Goal: Navigation & Orientation: Find specific page/section

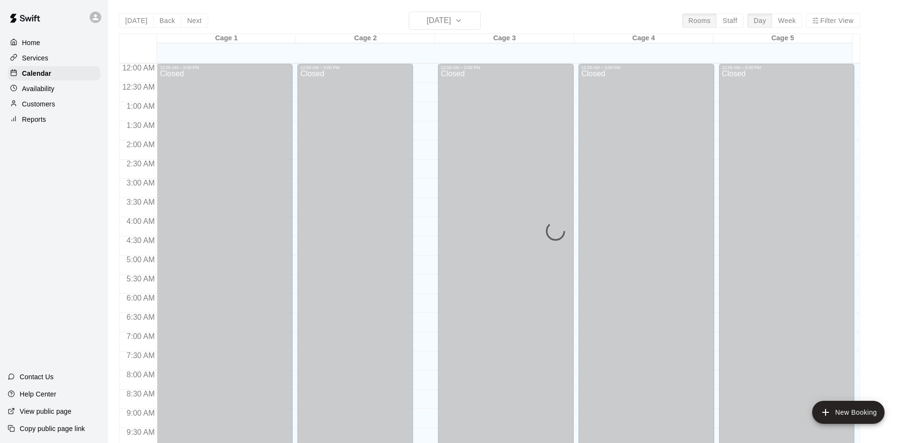
scroll to position [502, 0]
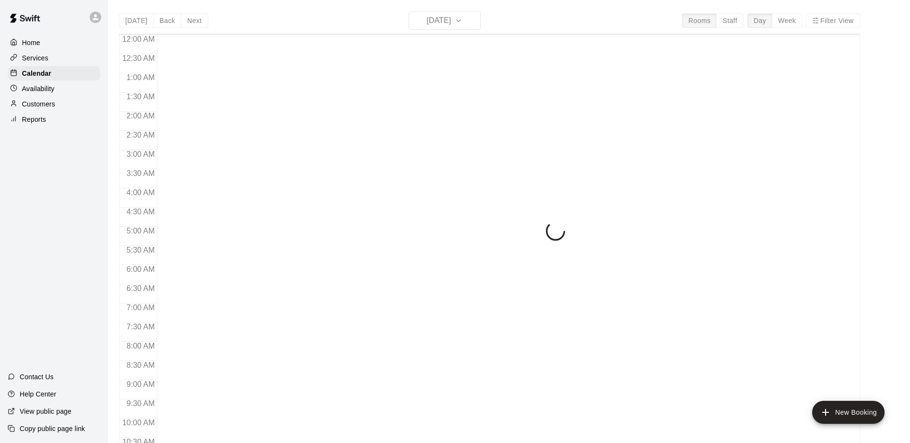
scroll to position [502, 0]
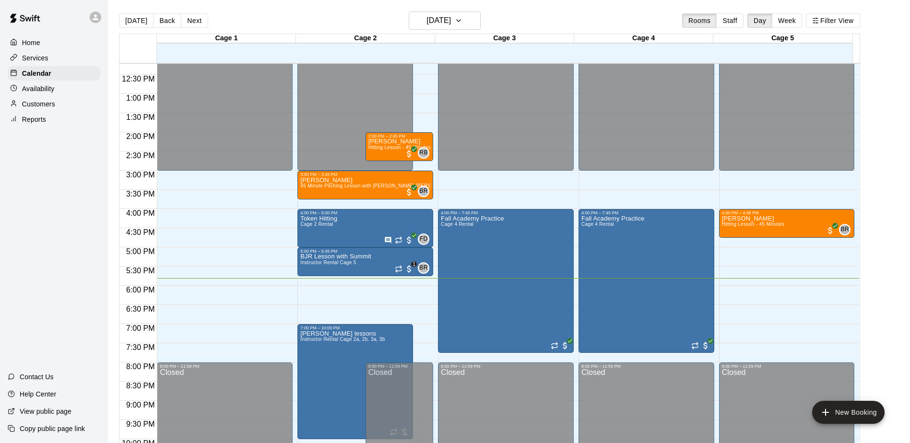
scroll to position [484, 0]
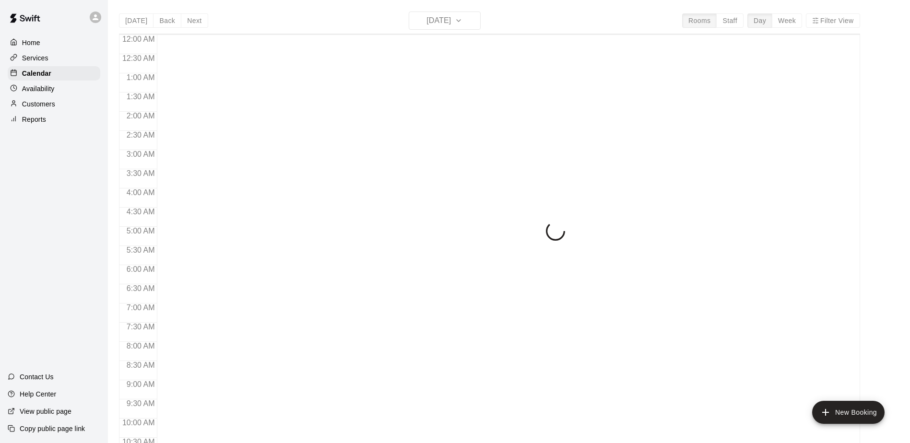
scroll to position [502, 0]
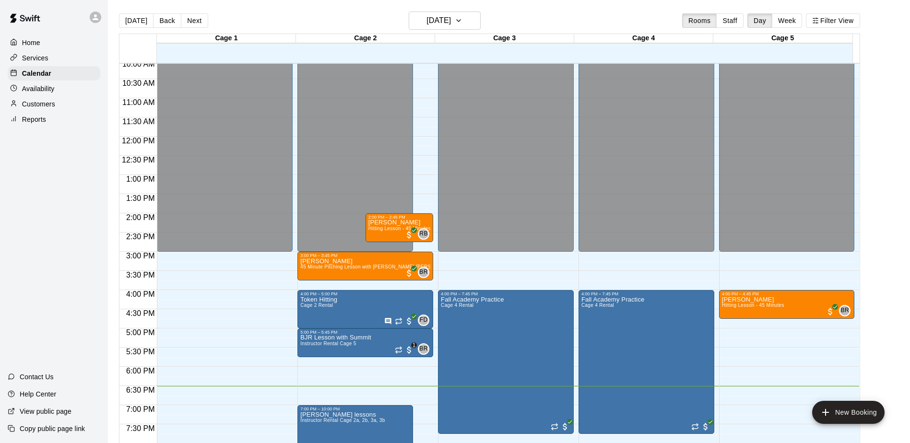
drag, startPoint x: 71, startPoint y: 347, endPoint x: 263, endPoint y: 21, distance: 378.7
click at [263, 21] on div "[DATE] Back [DATE][DATE] Rooms Staff Day Week Filter View" at bounding box center [489, 23] width 741 height 22
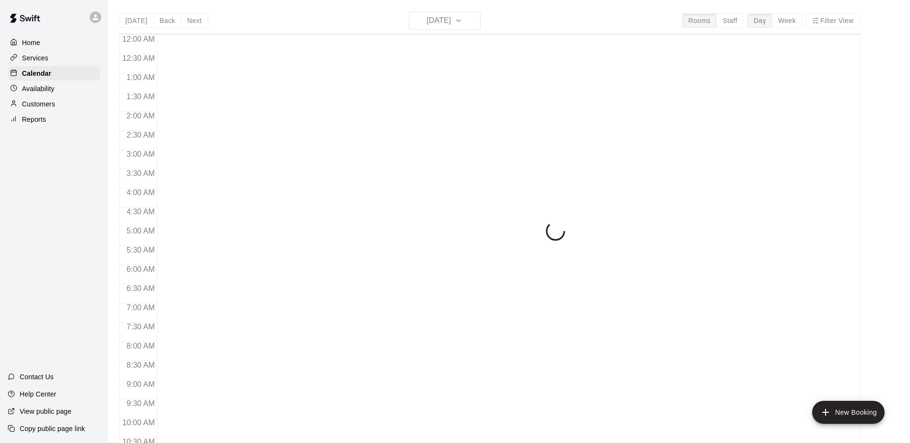
scroll to position [502, 0]
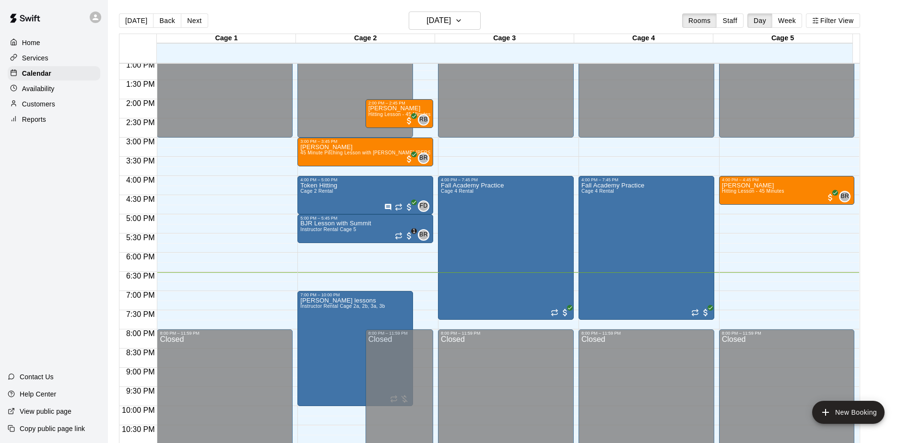
click at [70, 253] on div "Home Services Calendar Availability Customers Reports Contact Us Help Center Vi…" at bounding box center [54, 221] width 108 height 443
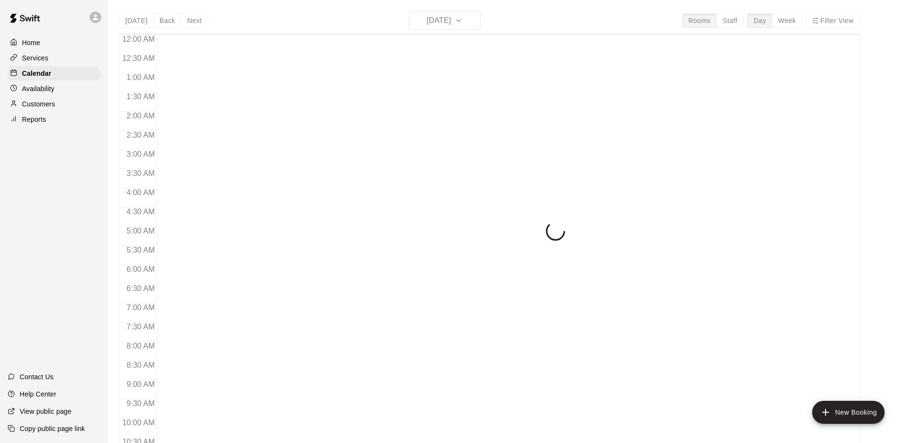
scroll to position [502, 0]
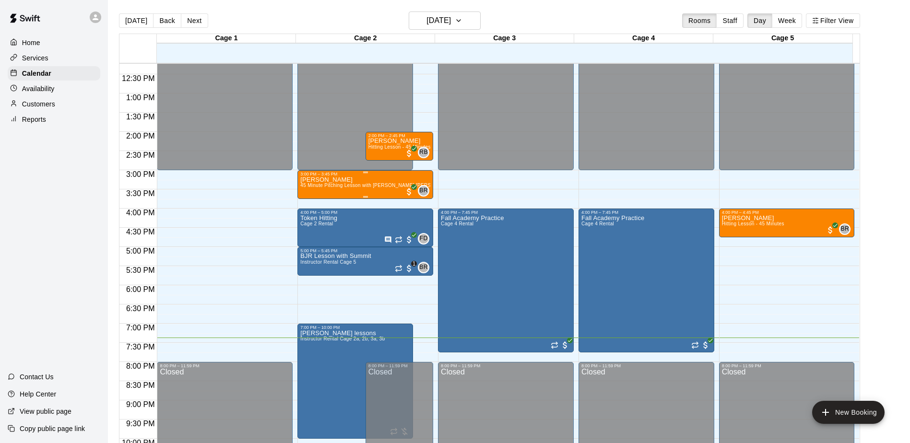
scroll to position [454, 0]
